Goal: Manage account settings

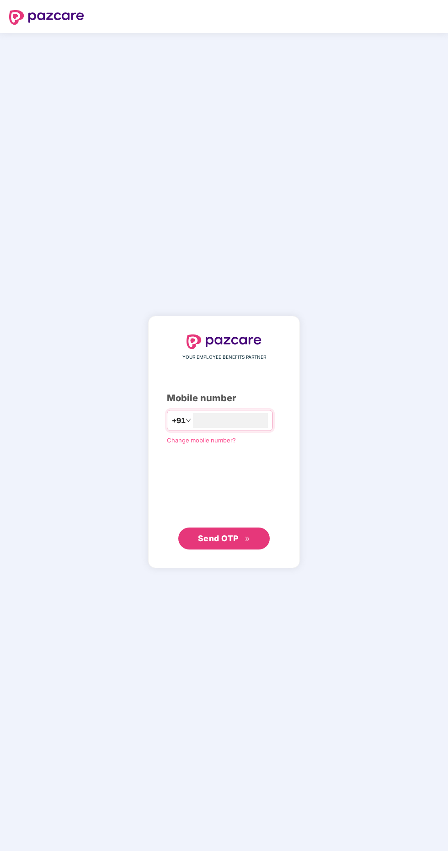
click at [206, 444] on span "Change mobile number?" at bounding box center [201, 439] width 69 height 7
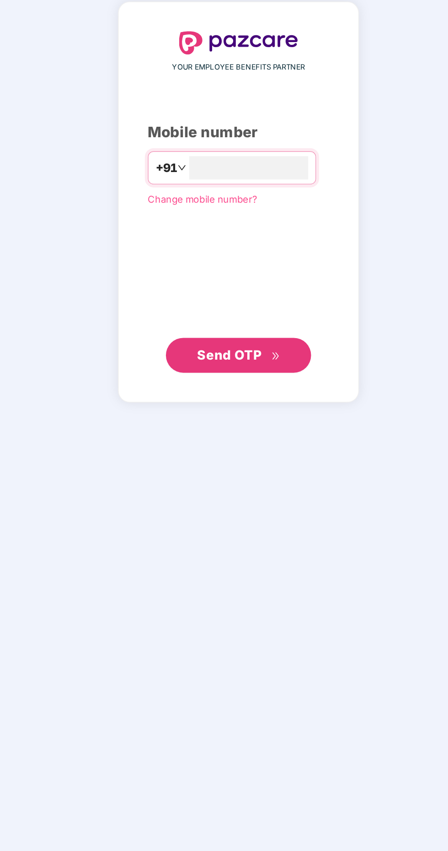
type input "**********"
click at [232, 543] on span "Send OTP" at bounding box center [218, 538] width 41 height 10
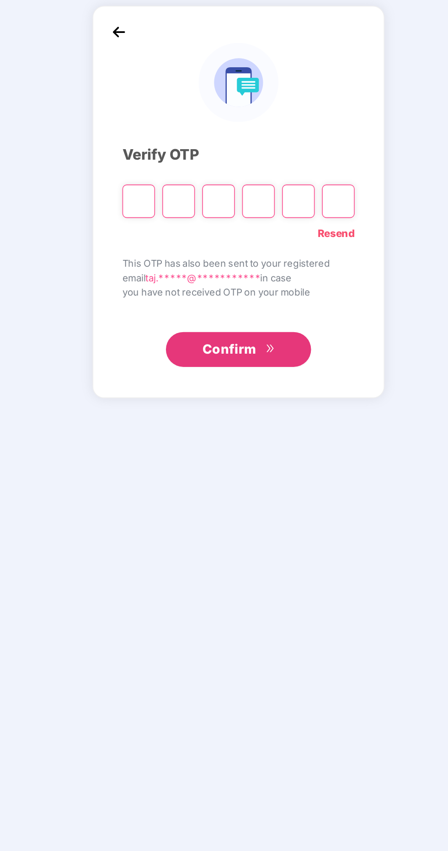
scroll to position [2, 0]
paste input "*"
type input "*"
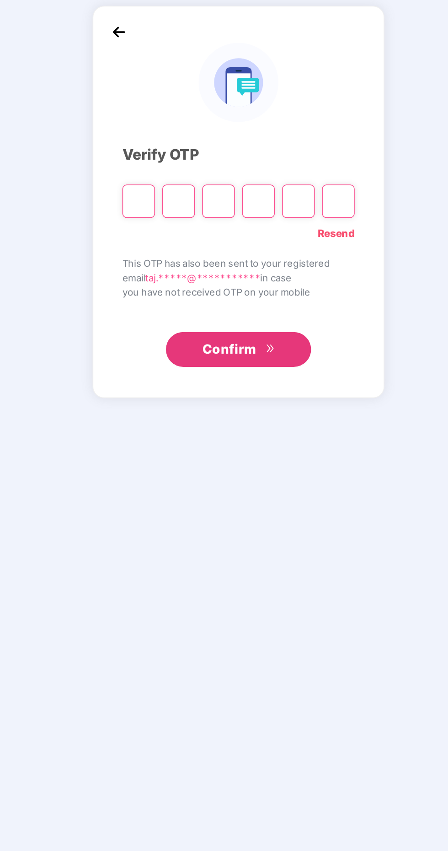
type input "*"
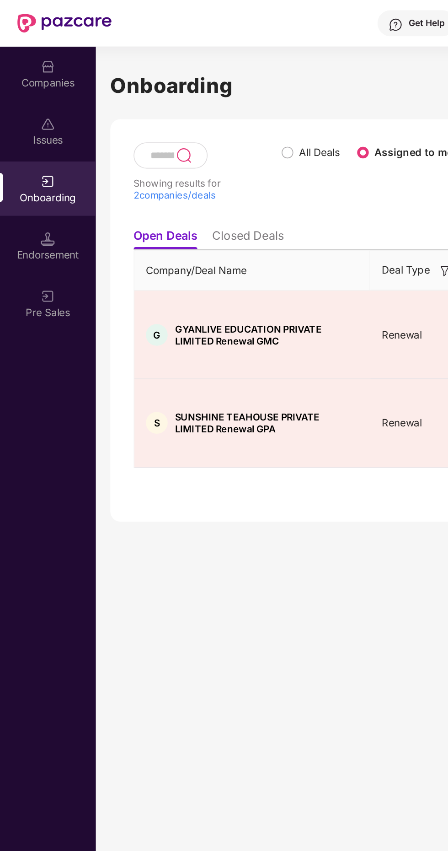
click at [149, 146] on li "Closed Deals" at bounding box center [156, 150] width 45 height 13
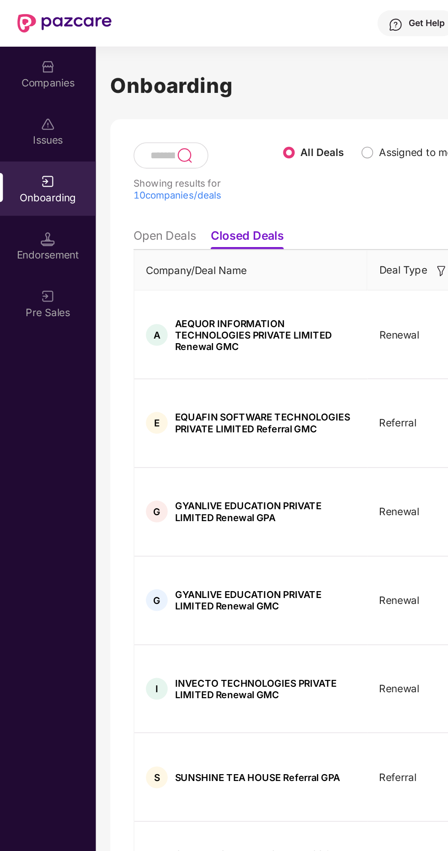
click at [95, 146] on li "Open Deals" at bounding box center [103, 150] width 39 height 13
